Goal: Task Accomplishment & Management: Use online tool/utility

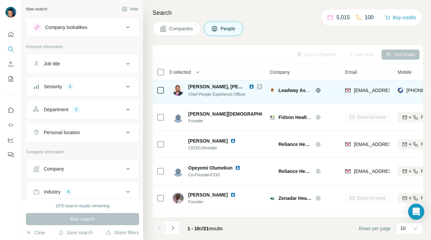
scroll to position [133, 0]
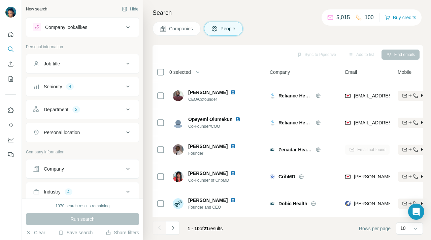
click at [159, 64] on th "0 selected" at bounding box center [207, 72] width 108 height 16
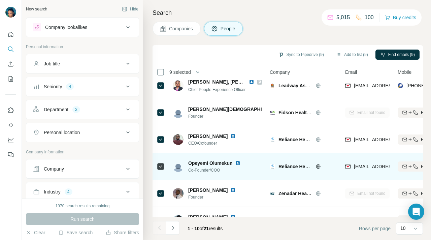
scroll to position [88, 0]
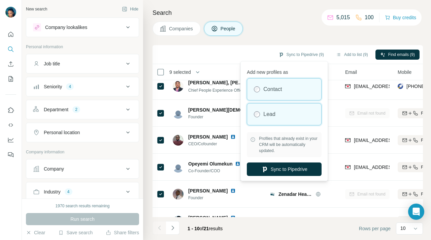
click at [276, 116] on div "Lead" at bounding box center [284, 114] width 74 height 22
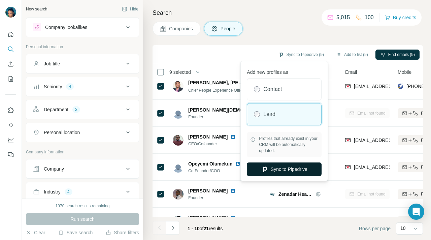
click at [275, 167] on button "Sync to Pipedrive" at bounding box center [284, 168] width 75 height 13
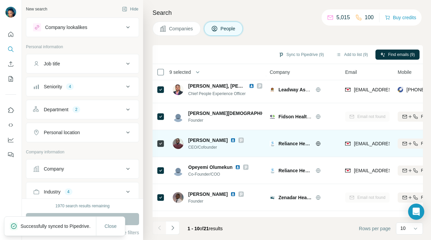
scroll to position [0, 0]
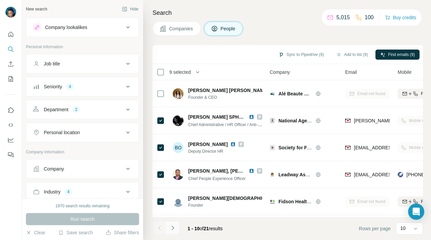
click at [173, 230] on icon "Navigate to next page" at bounding box center [172, 227] width 7 height 7
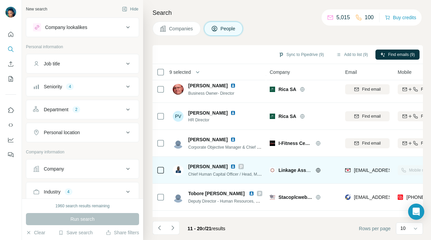
scroll to position [133, 0]
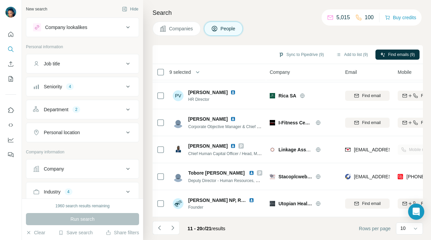
click at [127, 86] on icon at bounding box center [128, 87] width 8 height 8
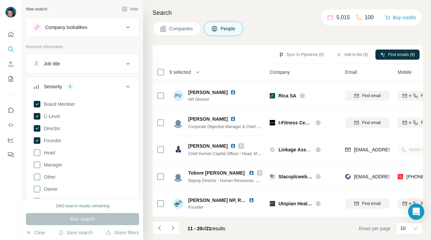
click at [127, 85] on icon at bounding box center [128, 87] width 8 height 8
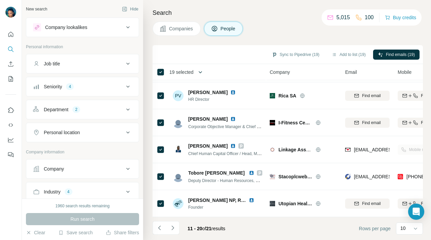
click at [203, 70] on icon "button" at bounding box center [200, 72] width 7 height 7
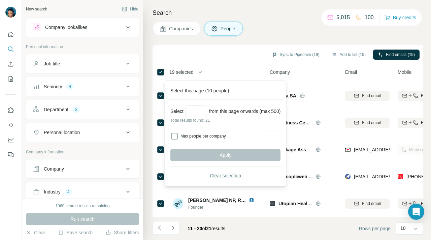
click at [229, 176] on span "Clear selection" at bounding box center [225, 175] width 31 height 7
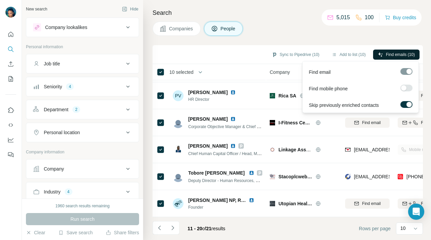
click at [393, 52] on span "Find emails (10)" at bounding box center [400, 55] width 29 height 6
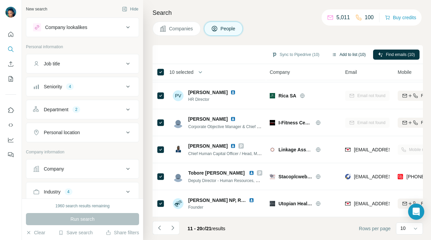
click at [350, 53] on button "Add to list (10)" at bounding box center [348, 55] width 43 height 10
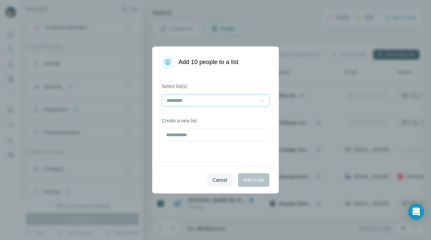
click at [264, 100] on icon at bounding box center [262, 100] width 7 height 7
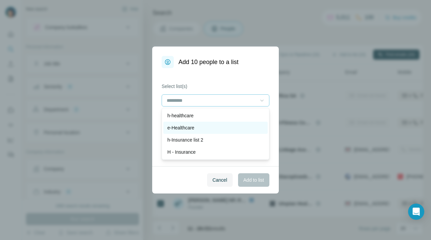
click at [207, 128] on div "e-Healthcare" at bounding box center [215, 127] width 96 height 7
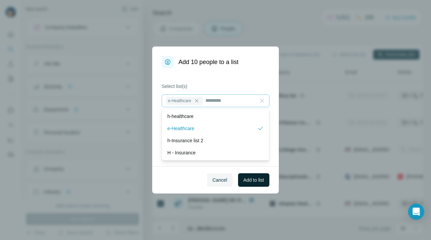
click at [252, 179] on span "Add to list" at bounding box center [254, 180] width 21 height 7
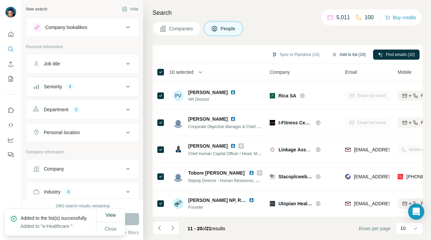
click at [351, 53] on button "Add to list (10)" at bounding box center [348, 55] width 43 height 10
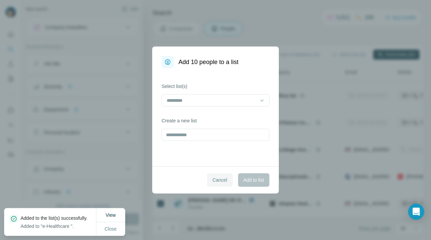
click at [220, 181] on span "Cancel" at bounding box center [220, 180] width 15 height 7
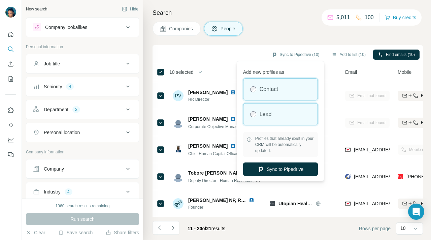
click at [271, 117] on label "Lead" at bounding box center [266, 114] width 12 height 8
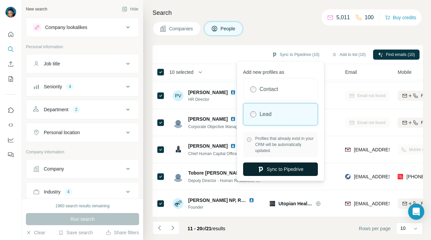
click at [274, 168] on button "Sync to Pipedrive" at bounding box center [280, 168] width 75 height 13
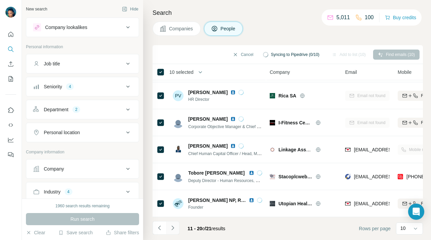
click at [175, 227] on icon "Navigate to next page" at bounding box center [172, 227] width 7 height 7
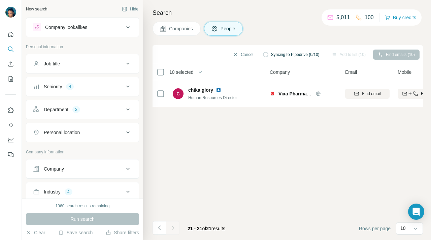
scroll to position [0, 0]
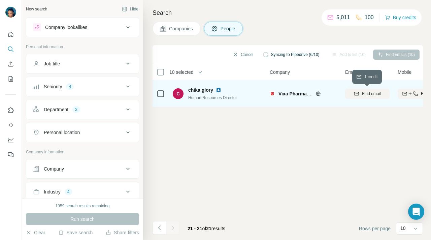
click at [366, 93] on span "Find email" at bounding box center [371, 94] width 19 height 6
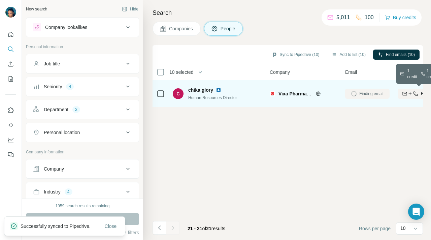
click at [406, 93] on icon "button" at bounding box center [404, 93] width 5 height 5
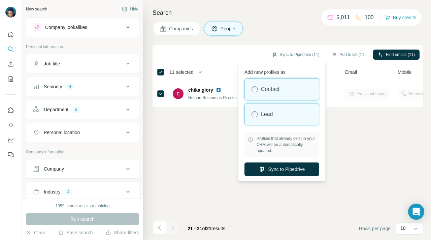
click at [271, 116] on label "Lead" at bounding box center [267, 114] width 12 height 8
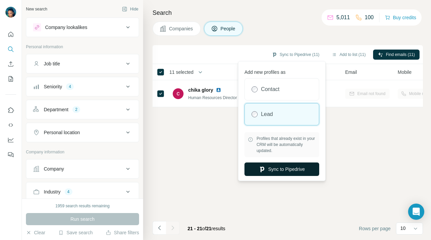
click at [272, 170] on button "Sync to Pipedrive" at bounding box center [282, 168] width 75 height 13
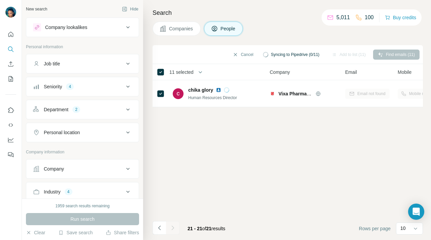
click at [127, 85] on icon at bounding box center [128, 87] width 8 height 8
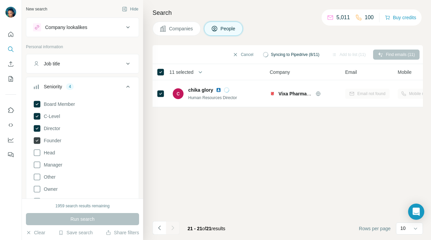
click at [38, 141] on icon at bounding box center [37, 140] width 7 height 7
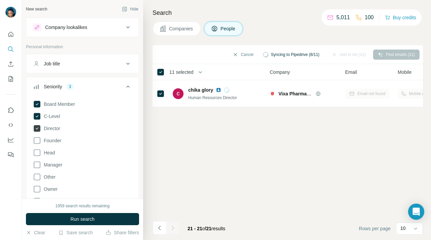
click at [37, 129] on icon at bounding box center [37, 128] width 7 height 7
click at [36, 117] on icon at bounding box center [37, 116] width 3 height 2
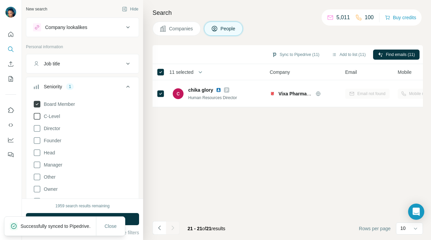
click at [37, 103] on icon at bounding box center [37, 104] width 7 height 7
click at [35, 152] on icon at bounding box center [37, 153] width 8 height 8
click at [38, 165] on icon at bounding box center [37, 165] width 8 height 8
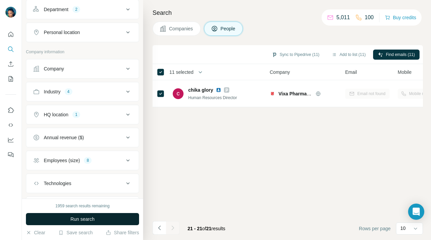
click at [106, 220] on button "Run search" at bounding box center [82, 219] width 113 height 12
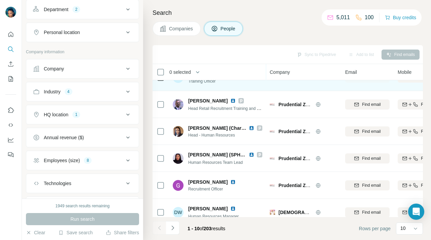
scroll to position [0, 0]
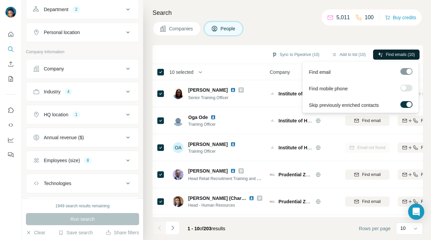
click at [395, 56] on span "Find emails (10)" at bounding box center [400, 55] width 29 height 6
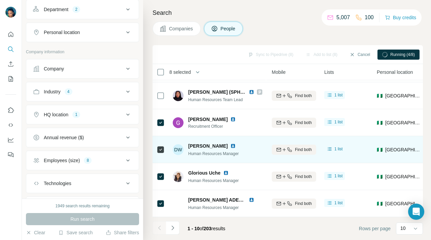
scroll to position [0, 126]
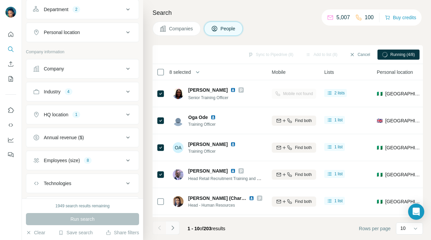
click at [174, 229] on icon "Navigate to next page" at bounding box center [172, 227] width 7 height 7
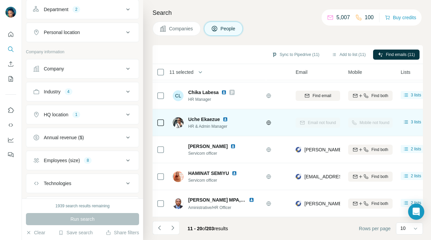
scroll to position [133, 72]
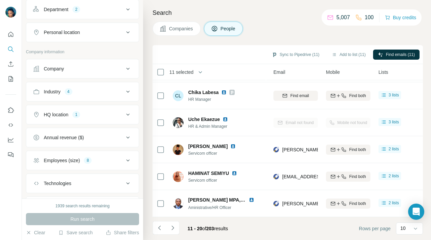
click at [280, 22] on div "Companies People" at bounding box center [288, 29] width 271 height 14
click at [172, 227] on icon "Navigate to next page" at bounding box center [172, 227] width 7 height 7
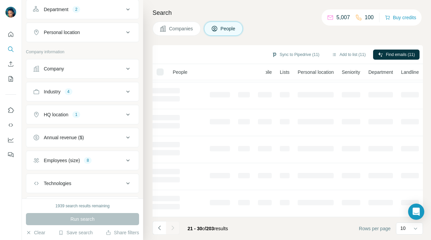
scroll to position [133, 71]
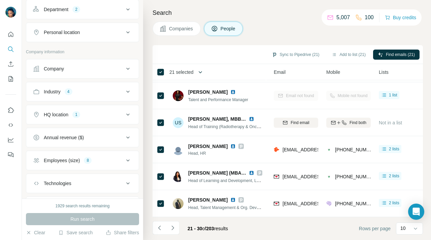
click at [203, 72] on icon "button" at bounding box center [200, 72] width 7 height 7
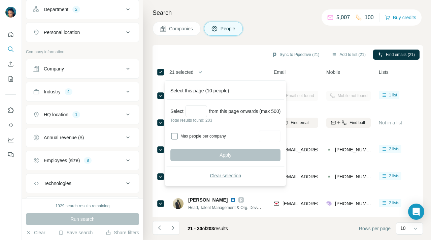
click at [216, 174] on span "Clear selection" at bounding box center [225, 175] width 31 height 7
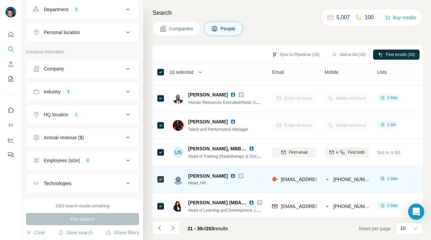
scroll to position [133, 73]
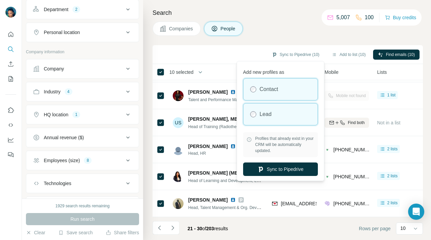
click at [302, 110] on div "Lead" at bounding box center [281, 114] width 74 height 22
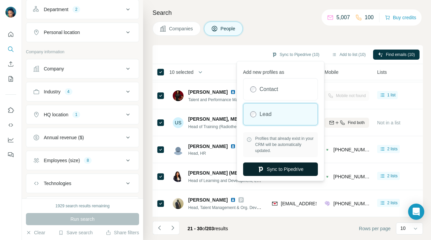
click at [285, 171] on button "Sync to Pipedrive" at bounding box center [280, 168] width 75 height 13
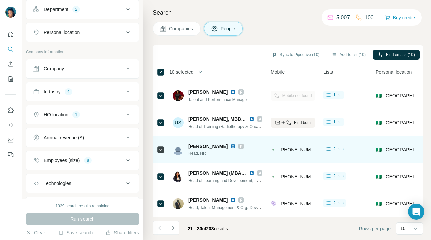
scroll to position [133, 0]
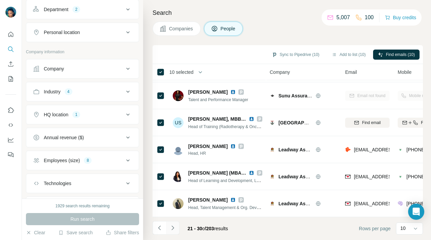
click at [174, 227] on icon "Navigate to next page" at bounding box center [172, 227] width 7 height 7
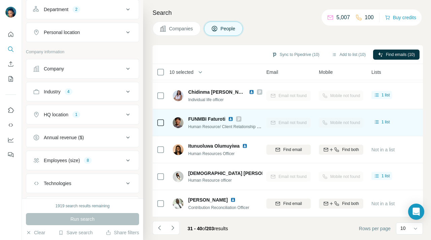
scroll to position [133, 80]
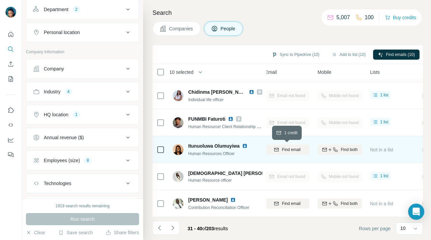
click at [292, 149] on span "Find email" at bounding box center [291, 150] width 19 height 6
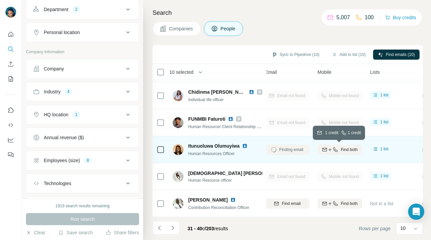
click at [339, 148] on div "Find both" at bounding box center [340, 150] width 44 height 6
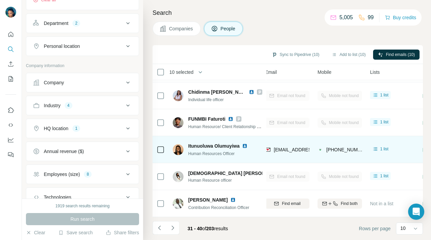
scroll to position [223, 0]
